Goal: Task Accomplishment & Management: Manage account settings

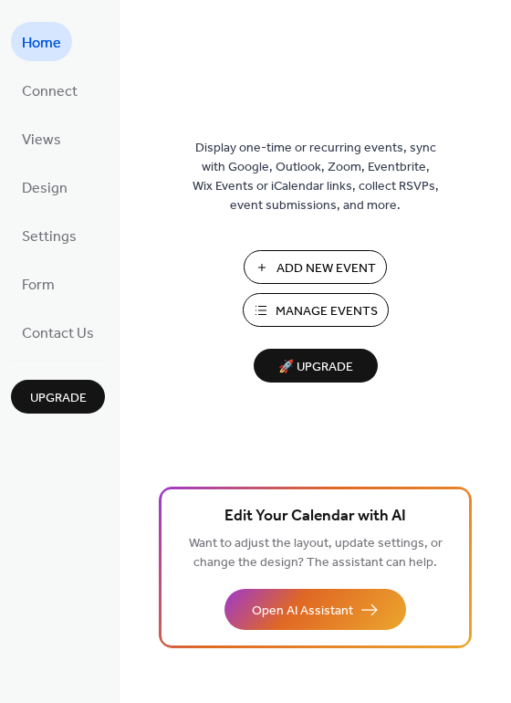
click at [299, 311] on span "Manage Events" at bounding box center [327, 311] width 102 height 19
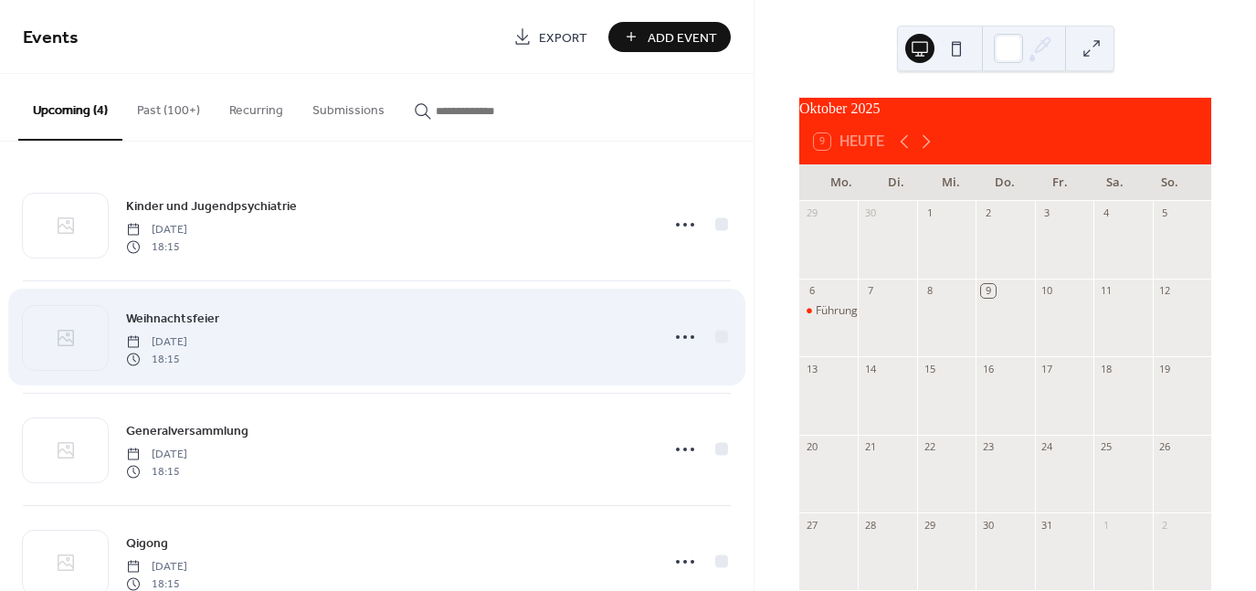
click at [394, 347] on div "Weihnachtsfeier Monday, December 1, 2025 18:15" at bounding box center [387, 337] width 522 height 58
click at [677, 337] on icon at bounding box center [684, 336] width 29 height 29
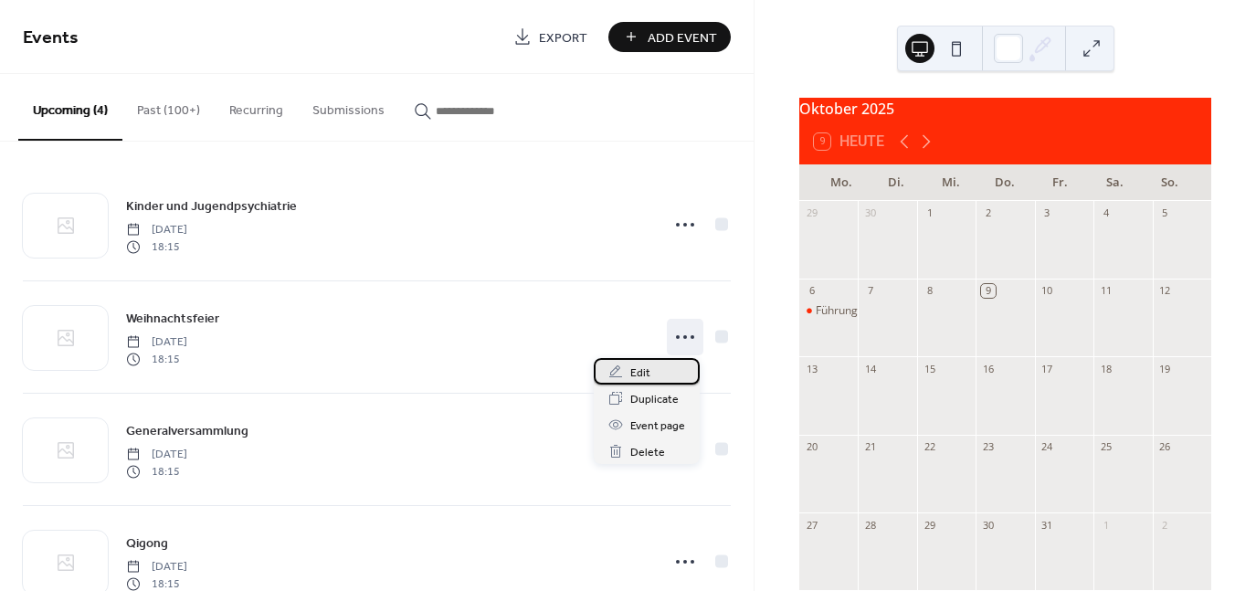
click at [650, 373] on div "Edit" at bounding box center [647, 371] width 106 height 26
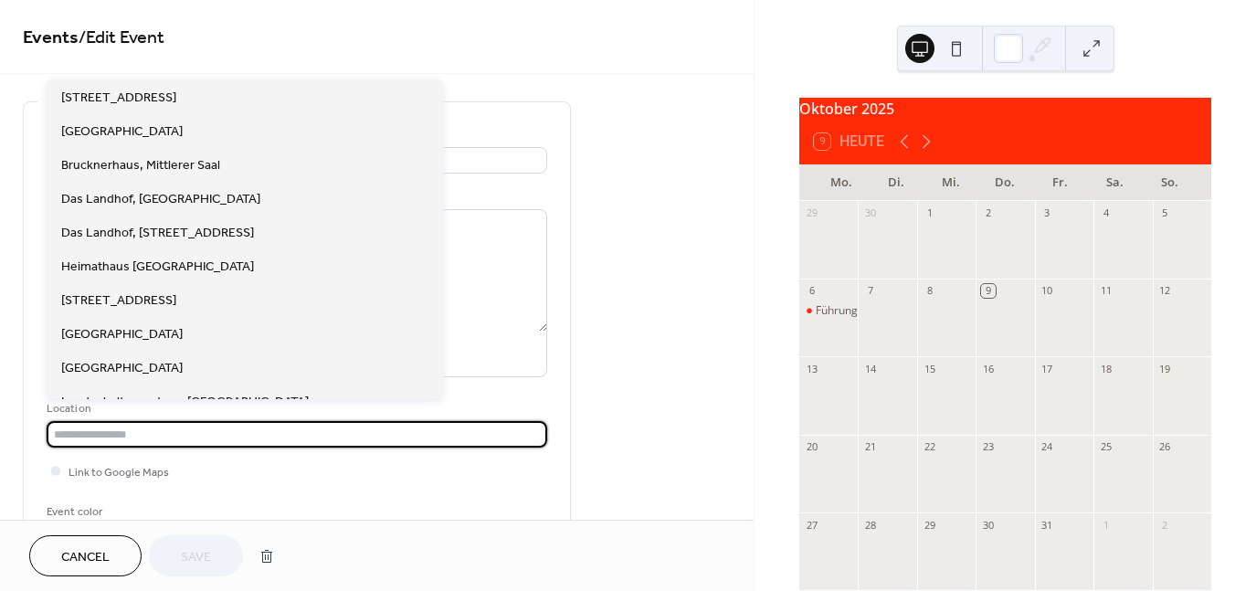
click at [151, 428] on input "text" at bounding box center [297, 434] width 500 height 26
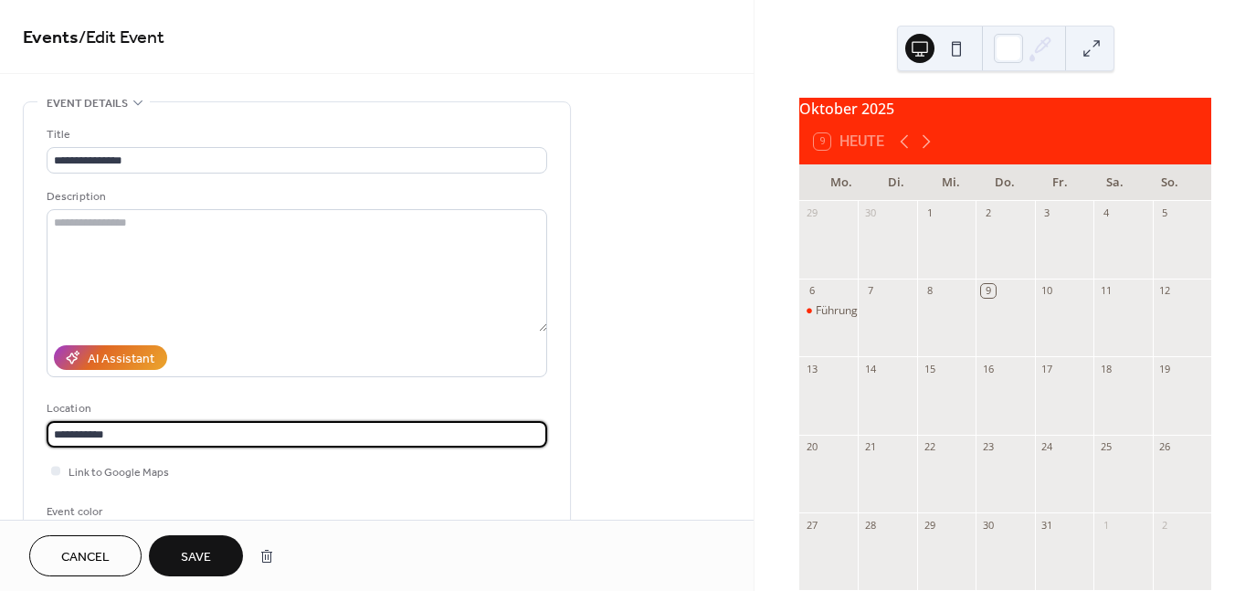
type input "**********"
click at [191, 550] on span "Save" at bounding box center [196, 557] width 30 height 19
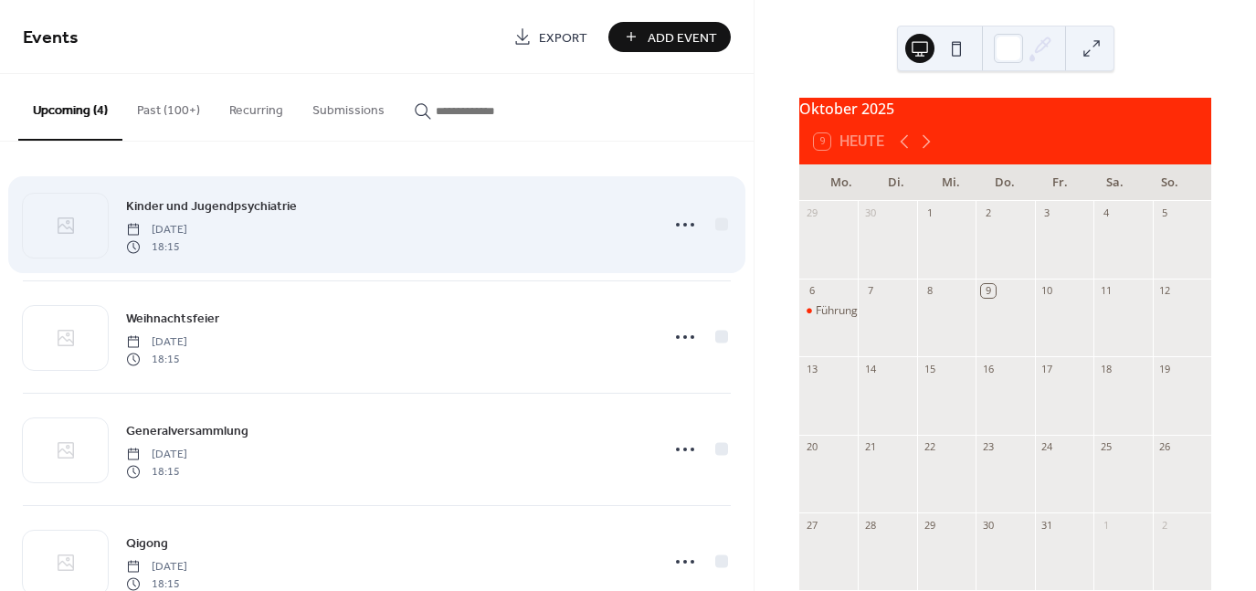
click at [402, 238] on div "Kinder und Jugendpsychiatrie Monday, November 3, 2025 18:15" at bounding box center [387, 224] width 522 height 58
click at [685, 222] on icon at bounding box center [684, 224] width 29 height 29
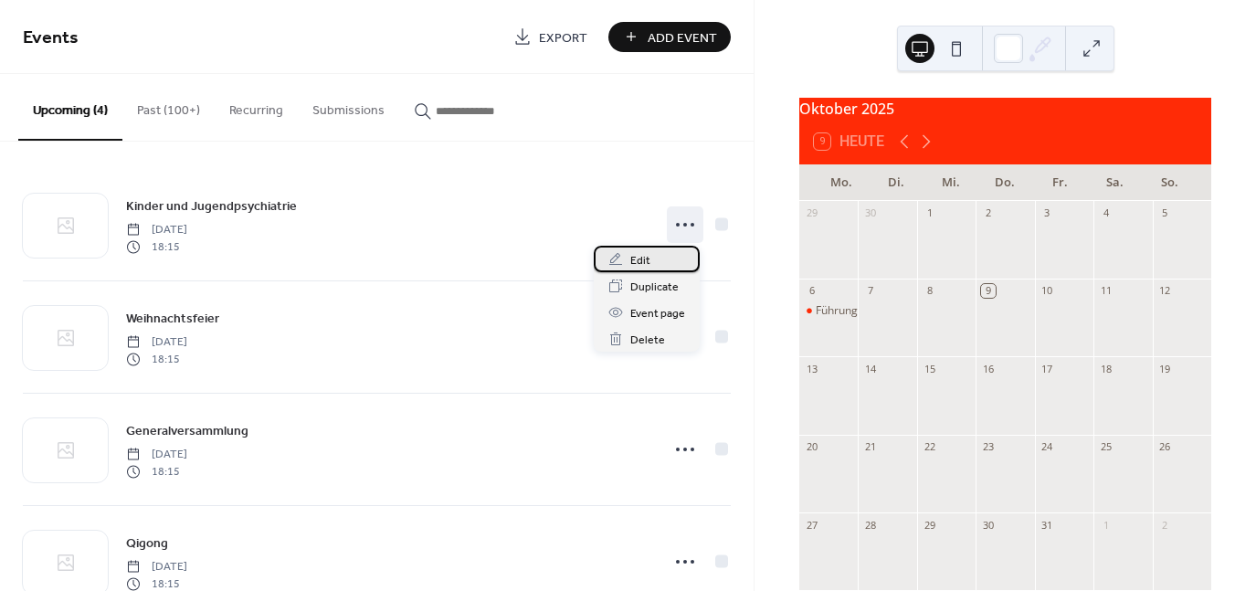
click at [642, 264] on span "Edit" at bounding box center [640, 260] width 20 height 19
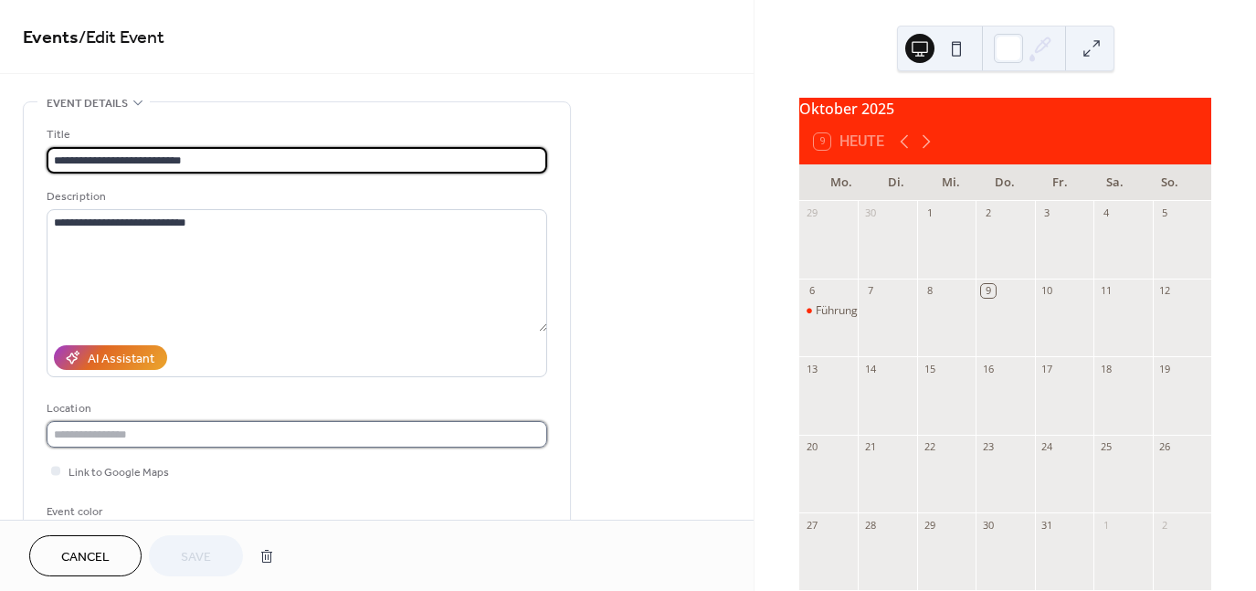
click at [212, 439] on input "text" at bounding box center [297, 434] width 500 height 26
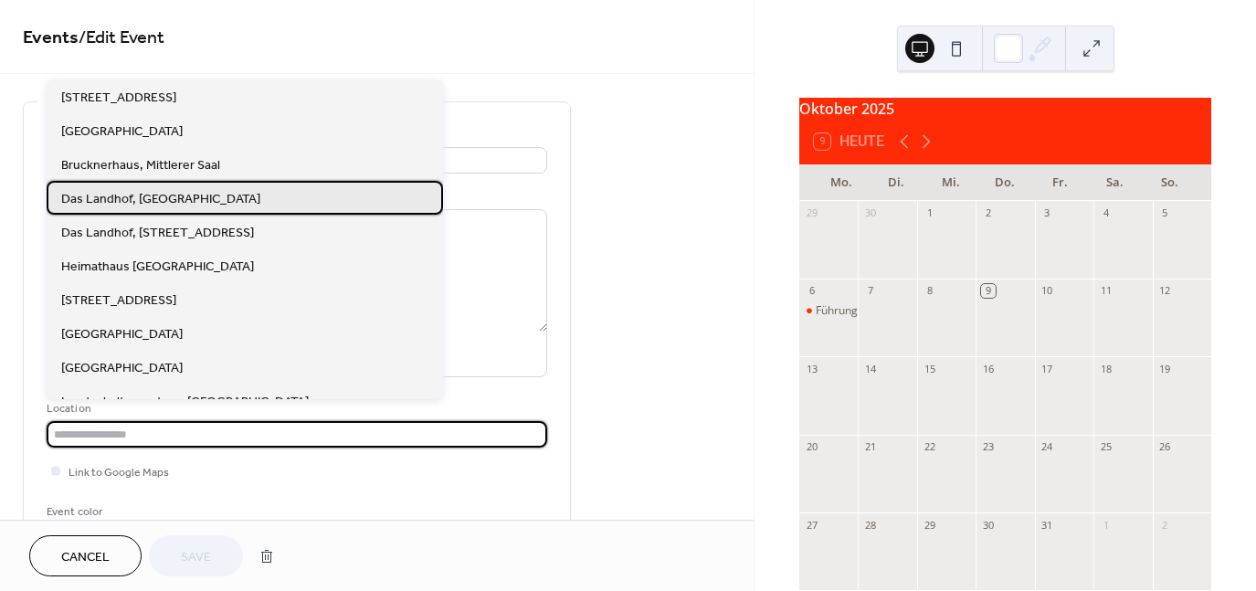
click at [126, 198] on span "Das Landhof, Linz" at bounding box center [160, 198] width 199 height 19
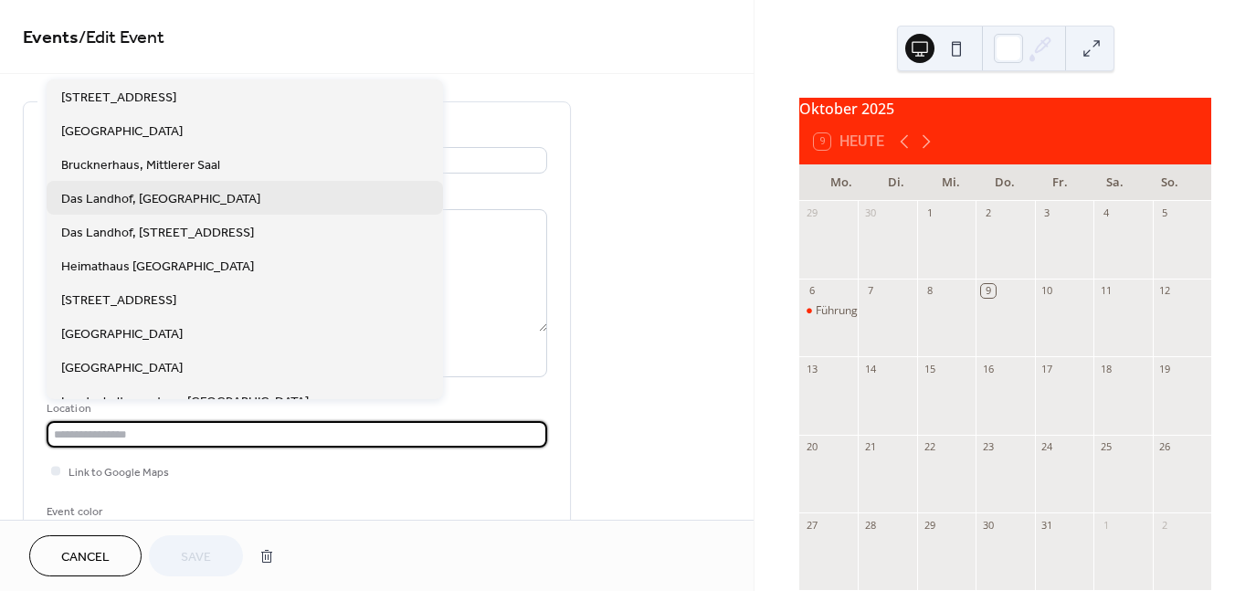
type input "**********"
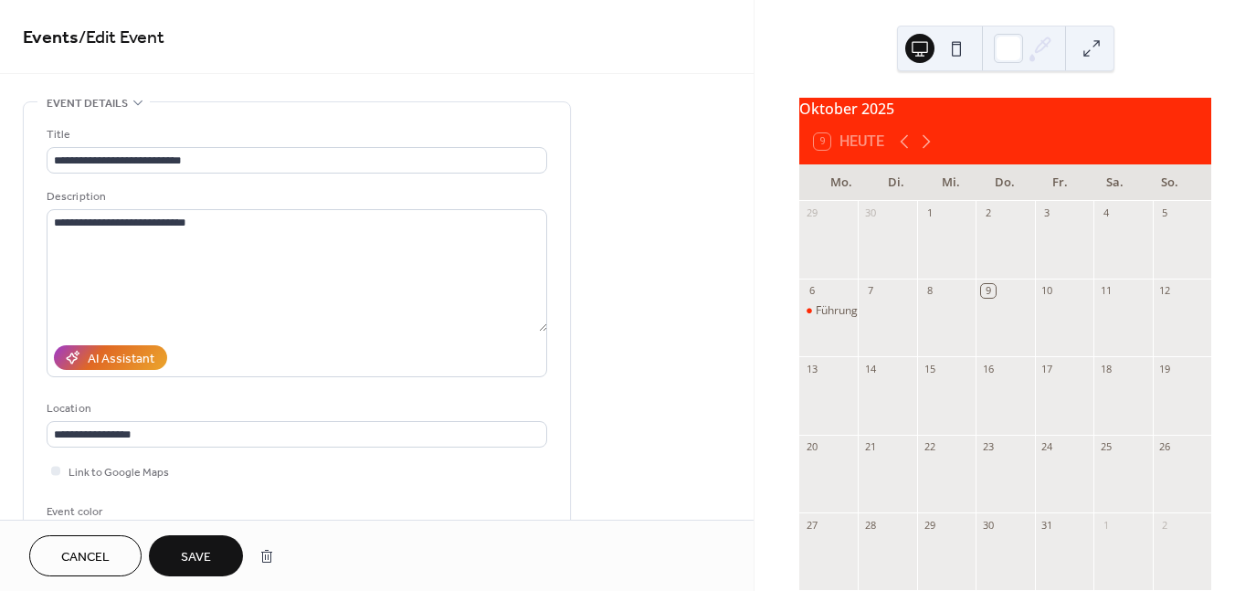
click at [205, 560] on span "Save" at bounding box center [196, 557] width 30 height 19
